Goal: Task Accomplishment & Management: Complete application form

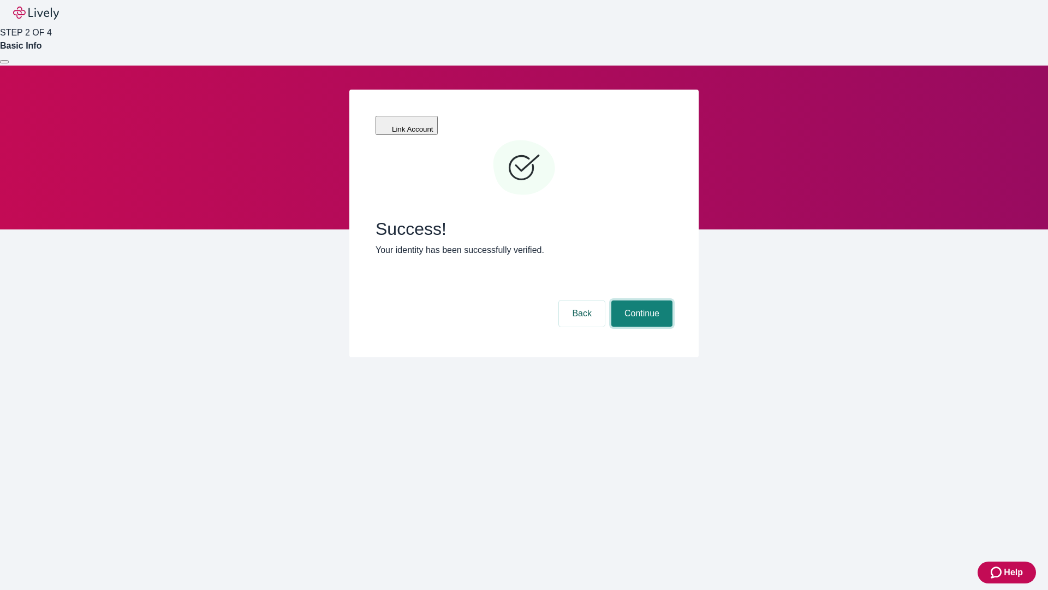
click at [640, 300] on button "Continue" at bounding box center [641, 313] width 61 height 26
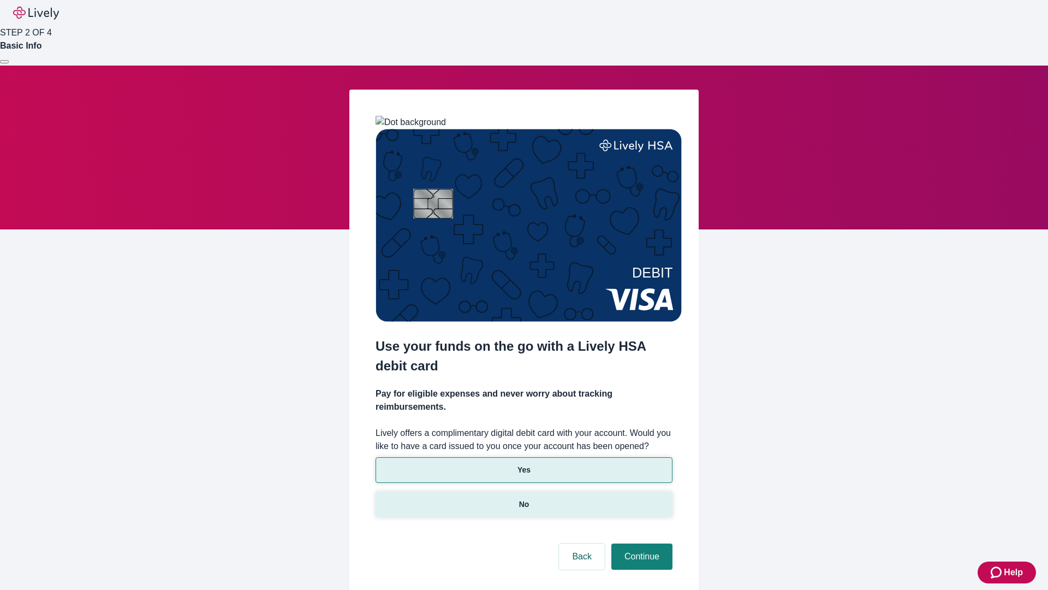
click at [524, 498] on p "No" at bounding box center [524, 503] width 10 height 11
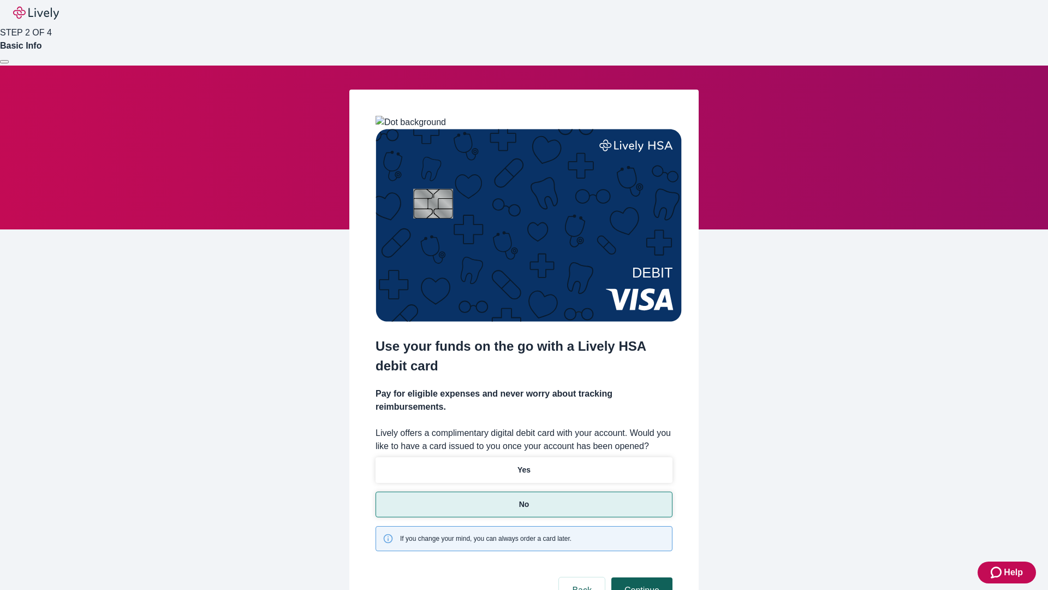
click at [640, 577] on button "Continue" at bounding box center [641, 590] width 61 height 26
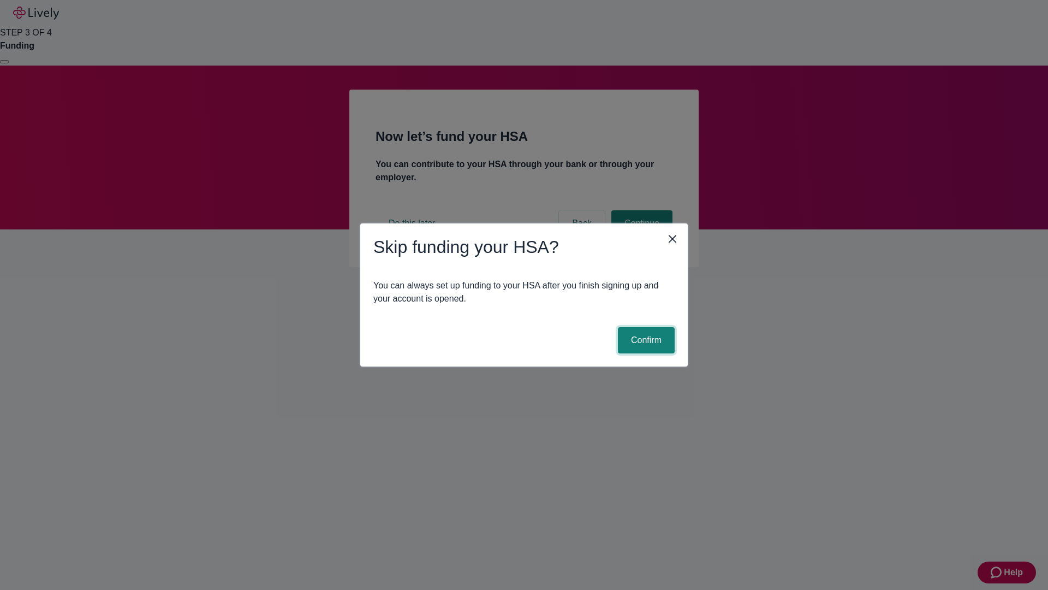
click at [645, 340] on button "Confirm" at bounding box center [646, 340] width 57 height 26
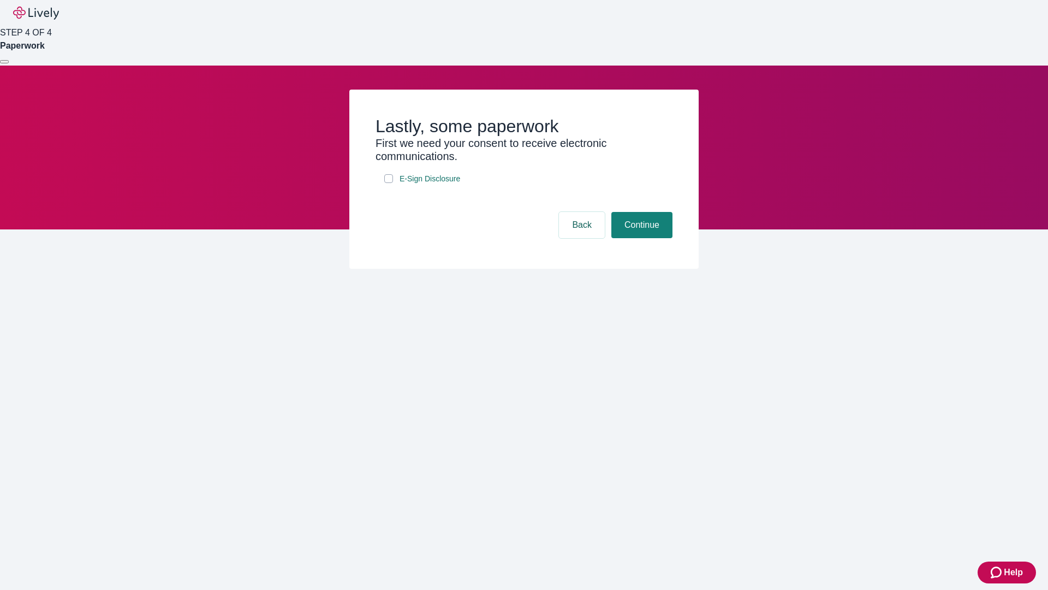
click at [389, 183] on input "E-Sign Disclosure" at bounding box center [388, 178] width 9 height 9
checkbox input "true"
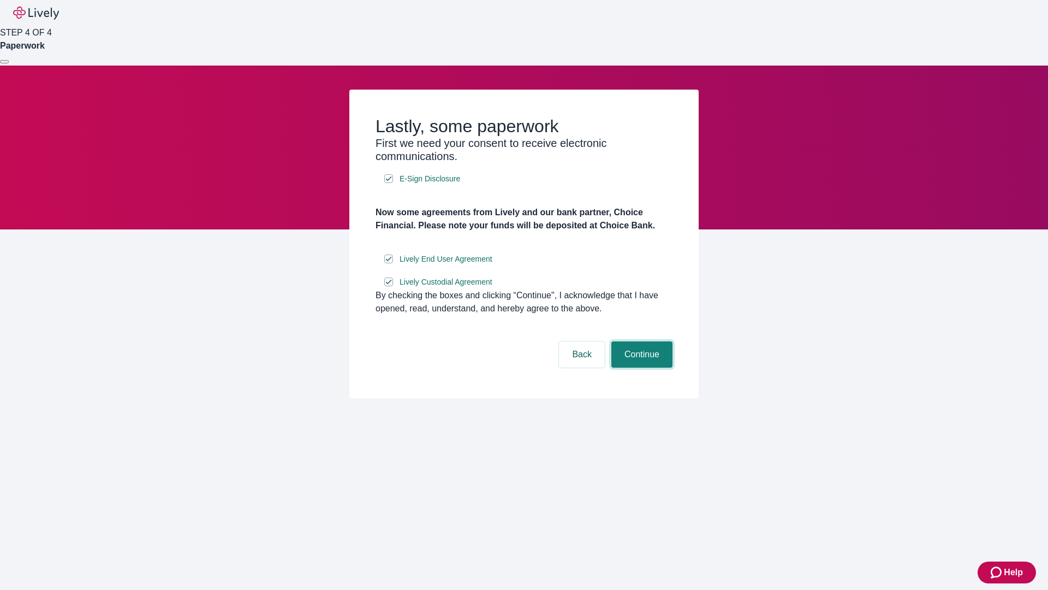
click at [640, 367] on button "Continue" at bounding box center [641, 354] width 61 height 26
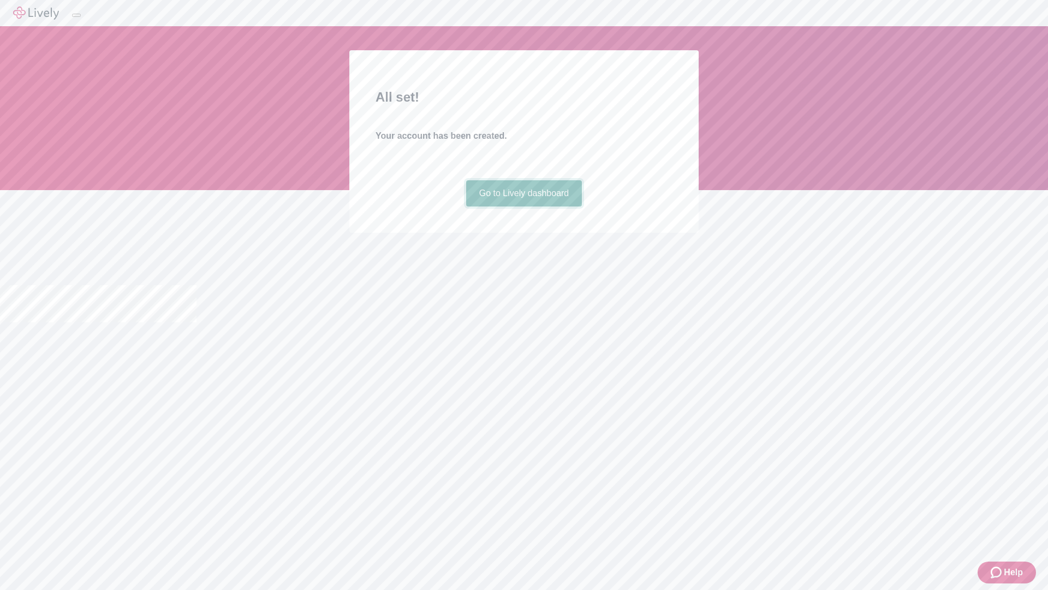
click at [524, 206] on link "Go to Lively dashboard" at bounding box center [524, 193] width 116 height 26
